Goal: Complete application form: Complete application form

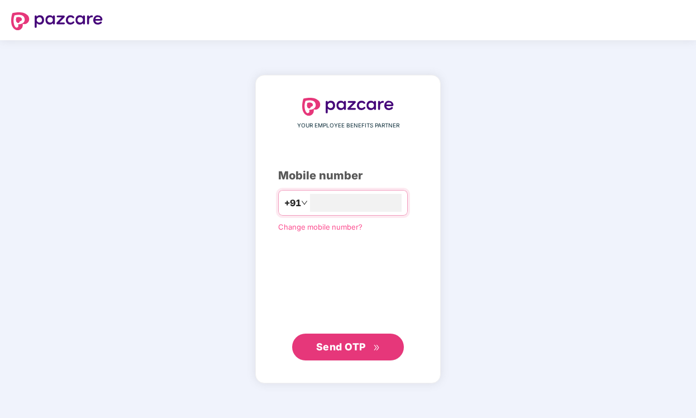
type input "**********"
click at [339, 353] on span "Send OTP" at bounding box center [348, 347] width 64 height 16
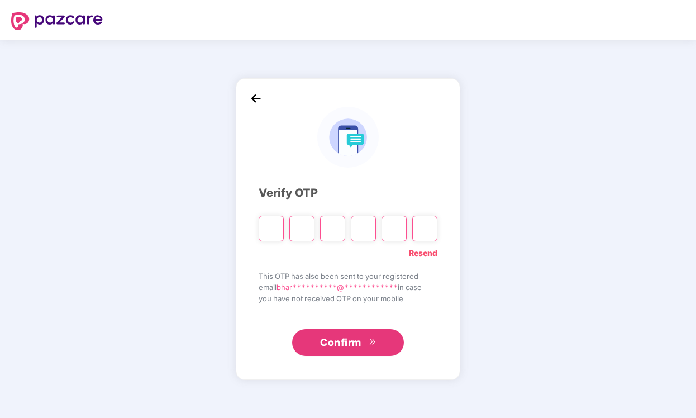
type input "*"
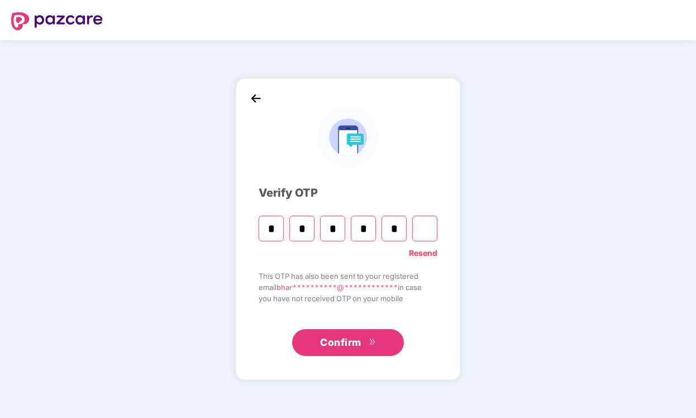
type input "*"
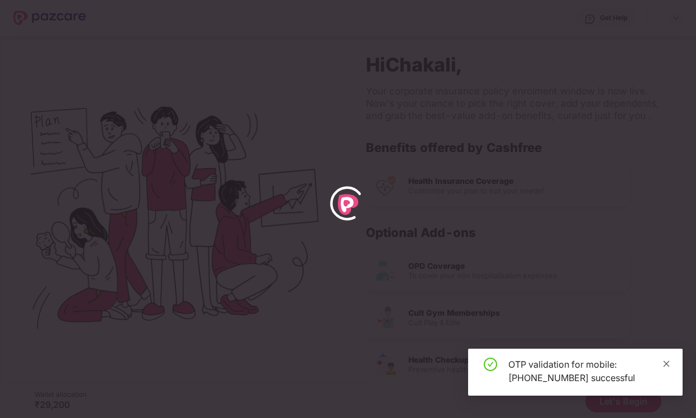
click at [668, 364] on icon "close" at bounding box center [667, 364] width 8 height 8
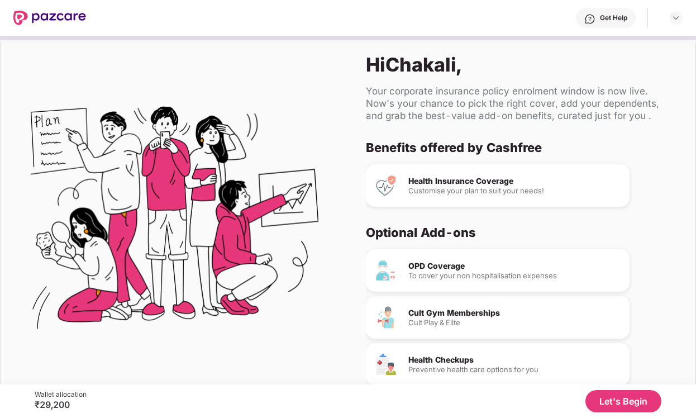
click at [645, 411] on button "Let's Begin" at bounding box center [624, 401] width 76 height 22
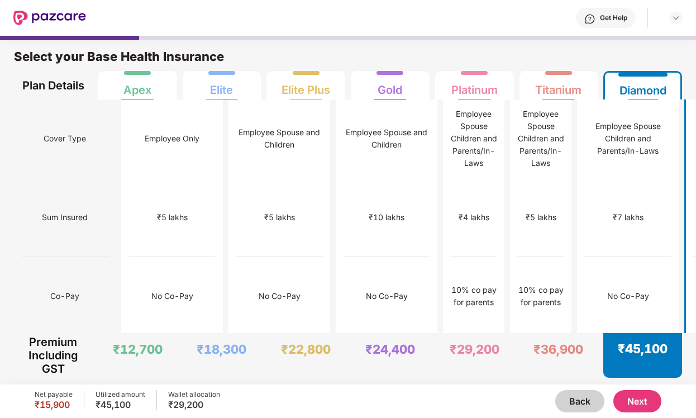
click at [639, 403] on button "Next" at bounding box center [637, 401] width 48 height 22
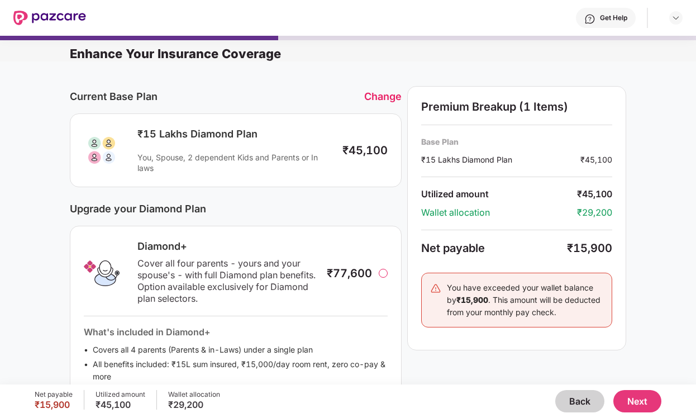
click at [385, 275] on div at bounding box center [383, 273] width 9 height 9
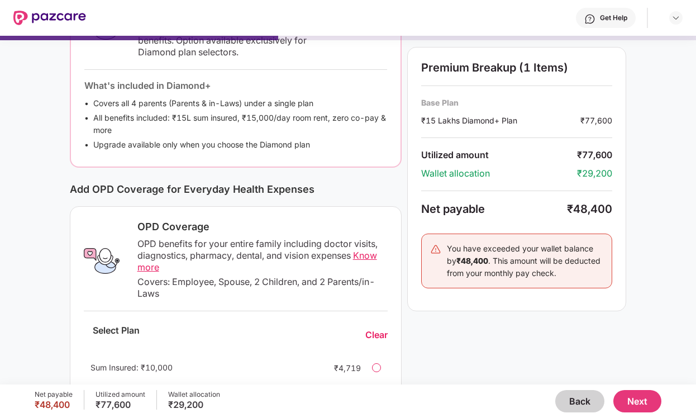
scroll to position [328, 0]
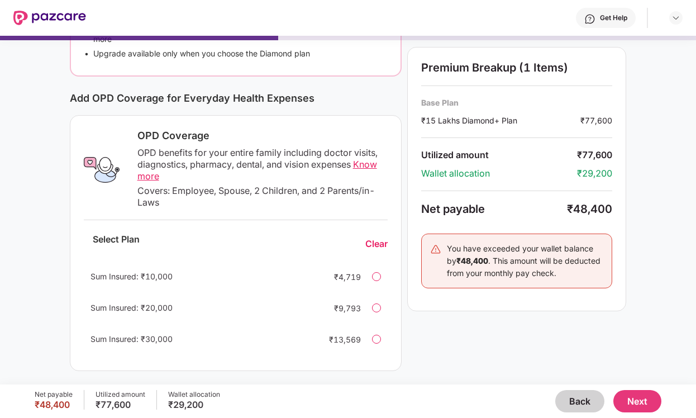
click at [580, 397] on button "Back" at bounding box center [579, 401] width 49 height 22
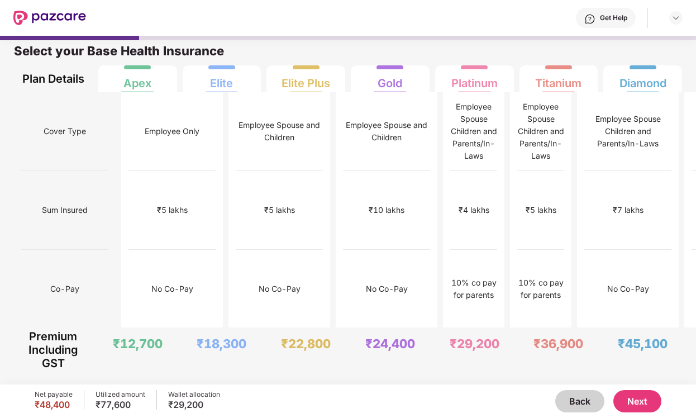
scroll to position [6, 0]
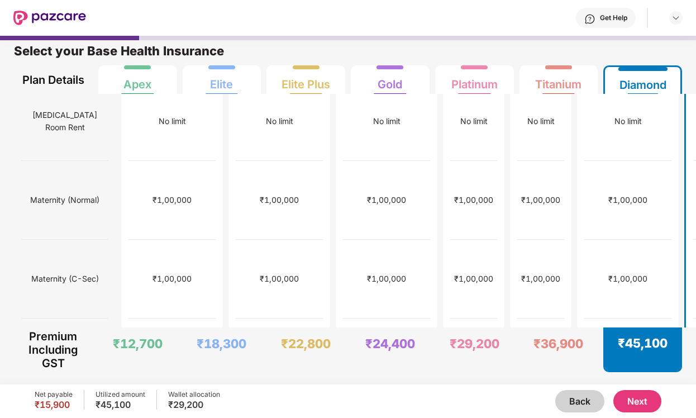
scroll to position [0, 0]
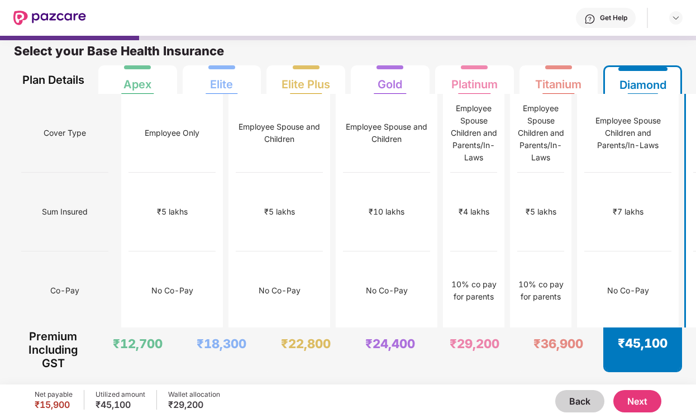
click at [583, 402] on button "Back" at bounding box center [579, 401] width 49 height 22
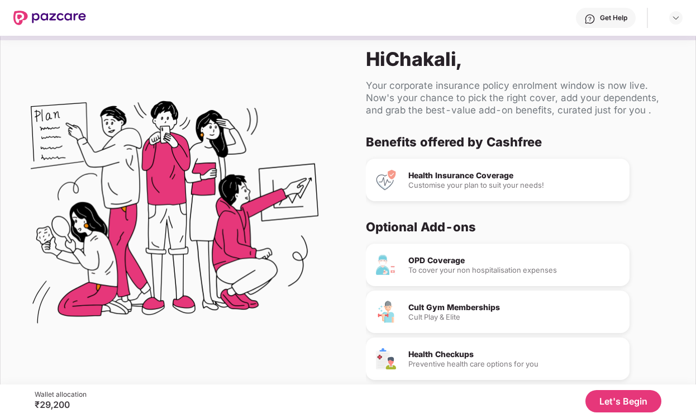
click at [637, 401] on button "Let's Begin" at bounding box center [624, 401] width 76 height 22
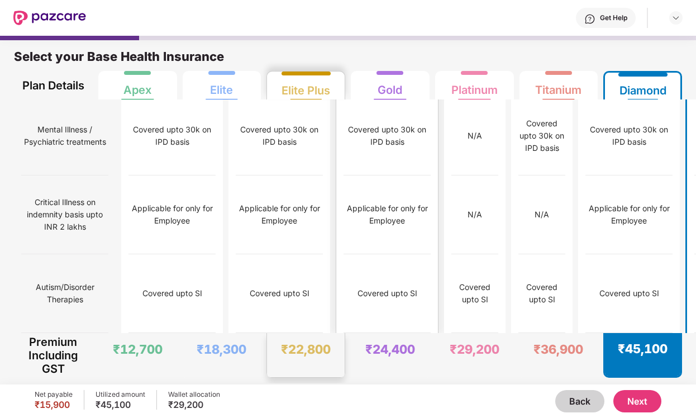
scroll to position [6, 0]
